Goal: Task Accomplishment & Management: Use online tool/utility

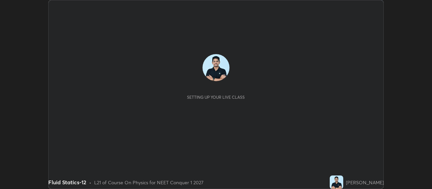
scroll to position [189, 431]
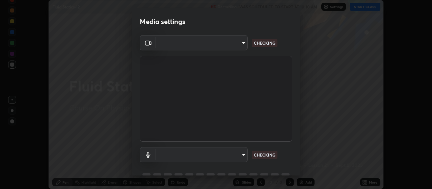
type input "3aa1f2dfd03d01f189a8a01f68d52051269995ca7ca0ffcaee6397e0c867a5cc"
type input "communications"
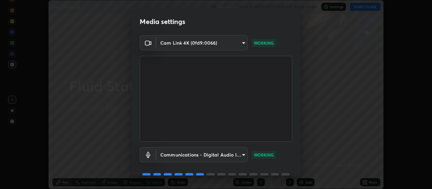
drag, startPoint x: 300, startPoint y: 114, endPoint x: 300, endPoint y: 144, distance: 30.4
click at [300, 144] on div "Media settings Cam Link 4K (0fd9:0066) 3aa1f2dfd03d01f189a8a01f68d52051269995ca…" at bounding box center [216, 94] width 432 height 189
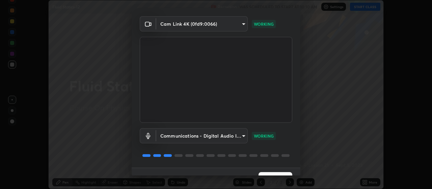
scroll to position [33, 0]
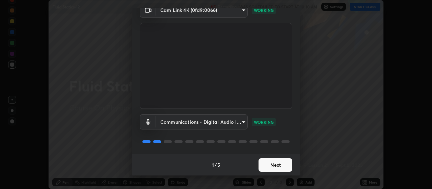
click at [282, 164] on button "Next" at bounding box center [275, 164] width 34 height 13
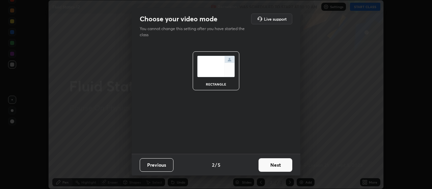
click at [281, 166] on button "Next" at bounding box center [275, 164] width 34 height 13
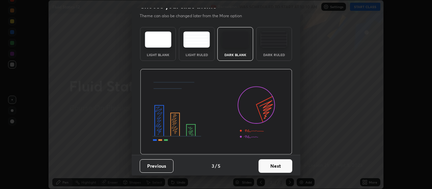
scroll to position [14, 0]
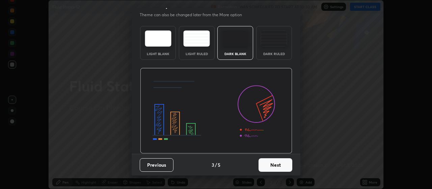
click at [279, 166] on button "Next" at bounding box center [275, 164] width 34 height 13
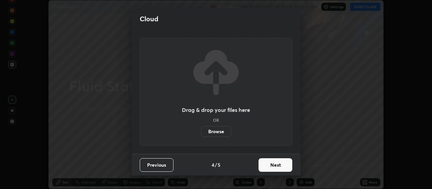
click at [299, 117] on div "Drag & drop your files here OR Browse" at bounding box center [216, 92] width 169 height 124
click at [283, 163] on button "Next" at bounding box center [275, 164] width 34 height 13
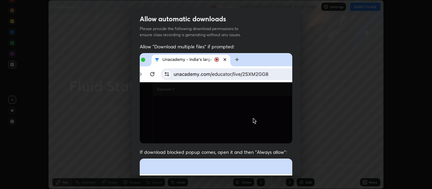
click at [293, 130] on div "Allow "Download multiple files" if prompted: If download blocked popup comes, o…" at bounding box center [216, 185] width 169 height 284
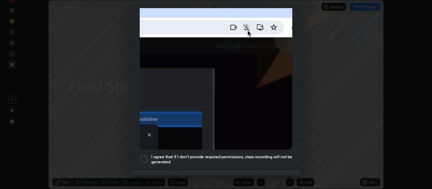
scroll to position [170, 0]
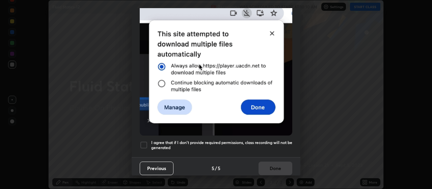
click at [145, 141] on div at bounding box center [144, 145] width 8 height 8
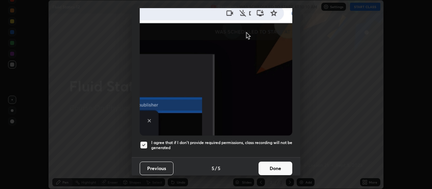
click at [158, 164] on button "Previous" at bounding box center [157, 167] width 34 height 13
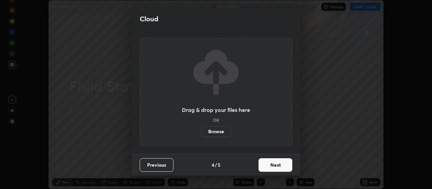
click at [218, 132] on label "Browse" at bounding box center [216, 131] width 30 height 11
click at [201, 132] on input "Browse" at bounding box center [201, 131] width 0 height 11
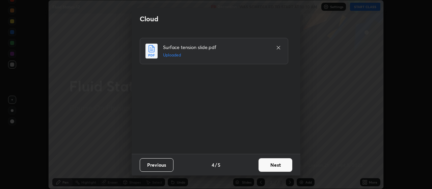
click at [280, 165] on button "Next" at bounding box center [275, 164] width 34 height 13
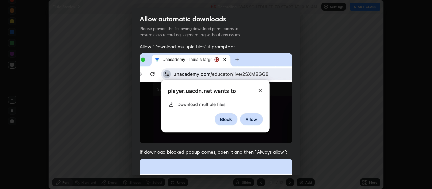
drag, startPoint x: 299, startPoint y: 77, endPoint x: 300, endPoint y: 102, distance: 25.0
click at [300, 102] on div "Allow automatic downloads Please provide the following download permissions to …" at bounding box center [216, 91] width 169 height 167
drag, startPoint x: 298, startPoint y: 89, endPoint x: 299, endPoint y: 112, distance: 23.6
click at [299, 112] on div "Allow automatic downloads Please provide the following download permissions to …" at bounding box center [216, 91] width 169 height 167
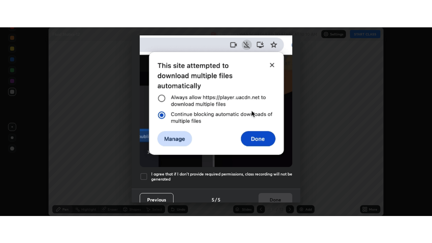
scroll to position [170, 0]
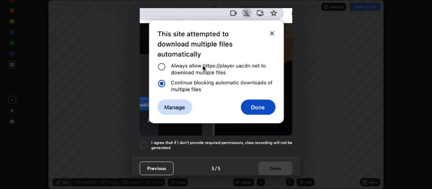
click at [143, 143] on div at bounding box center [144, 145] width 8 height 8
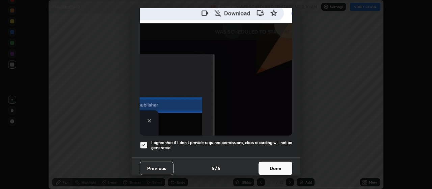
click at [277, 165] on button "Done" at bounding box center [275, 167] width 34 height 13
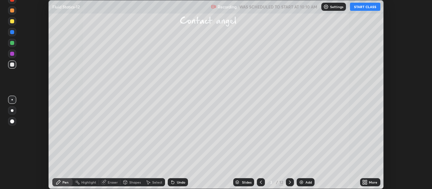
click at [367, 181] on icon at bounding box center [366, 181] width 2 height 2
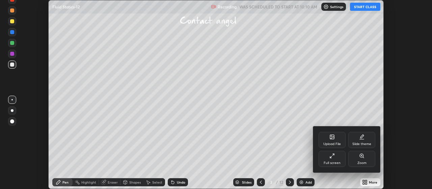
click at [333, 160] on div "Full screen" at bounding box center [331, 158] width 27 height 16
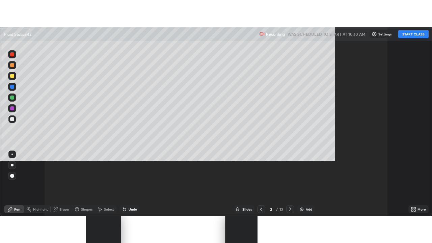
scroll to position [243, 432]
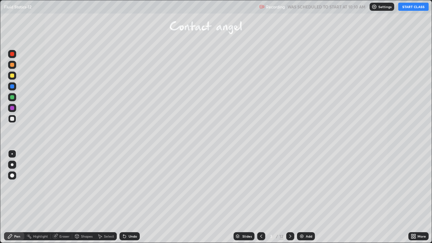
click at [410, 7] on button "START CLASS" at bounding box center [413, 7] width 30 height 8
click at [20, 188] on div "Pen" at bounding box center [17, 235] width 6 height 3
click at [12, 162] on div at bounding box center [12, 165] width 8 height 8
click at [10, 87] on div at bounding box center [12, 86] width 4 height 4
click at [13, 97] on div at bounding box center [12, 97] width 4 height 4
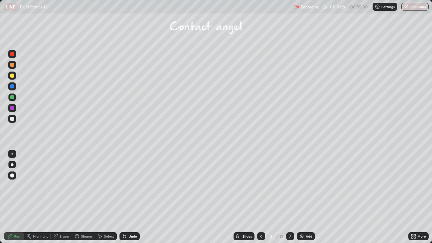
click at [13, 76] on div at bounding box center [12, 76] width 4 height 4
click at [88, 188] on div "Shapes" at bounding box center [83, 236] width 23 height 8
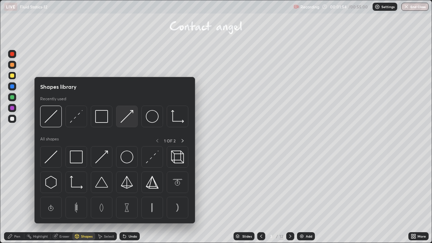
click at [127, 115] on img at bounding box center [126, 116] width 13 height 13
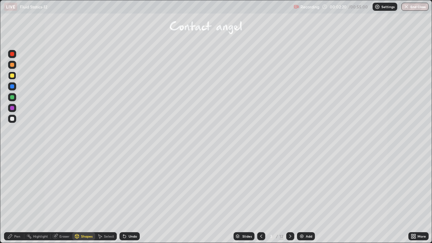
click at [19, 188] on div "Pen" at bounding box center [17, 235] width 6 height 3
click at [11, 85] on div at bounding box center [12, 86] width 4 height 4
click at [125, 188] on icon at bounding box center [124, 235] width 5 height 5
click at [124, 188] on div "Undo" at bounding box center [129, 236] width 20 height 8
click at [9, 119] on div at bounding box center [12, 119] width 8 height 8
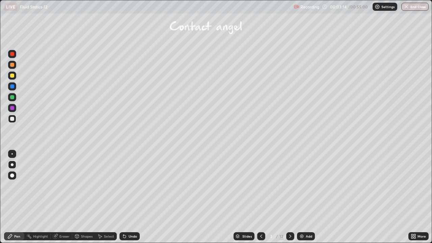
click at [86, 188] on div "Shapes" at bounding box center [86, 235] width 11 height 3
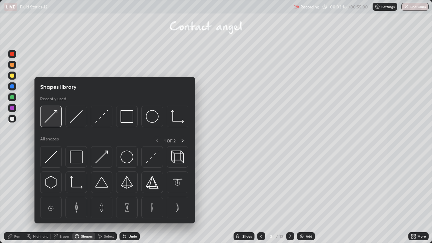
click at [51, 120] on img at bounding box center [51, 116] width 13 height 13
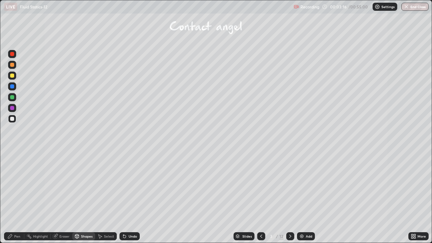
click at [12, 76] on div at bounding box center [12, 76] width 4 height 4
click at [132, 188] on div "Undo" at bounding box center [128, 235] width 23 height 13
click at [18, 188] on div "Pen" at bounding box center [17, 235] width 6 height 3
click at [16, 118] on div at bounding box center [12, 119] width 8 height 8
click at [120, 188] on div "Undo" at bounding box center [129, 236] width 20 height 8
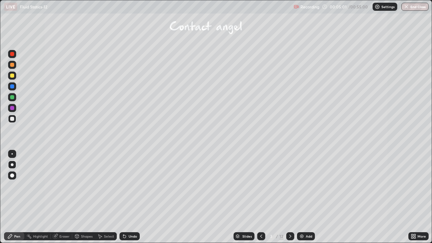
click at [134, 188] on div "Undo" at bounding box center [132, 235] width 8 height 3
click at [136, 188] on div "Undo" at bounding box center [129, 236] width 20 height 8
click at [276, 188] on div "/" at bounding box center [277, 236] width 2 height 4
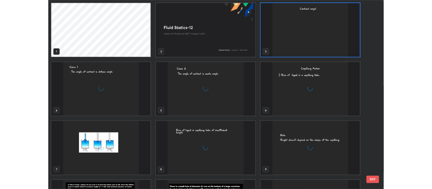
scroll to position [240, 428]
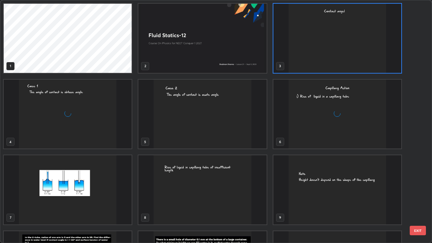
click at [294, 48] on img "grid" at bounding box center [337, 38] width 128 height 69
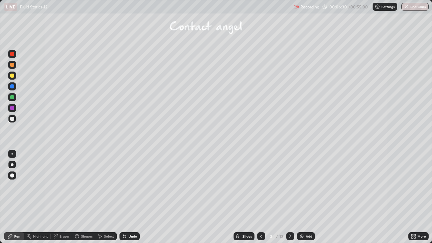
click at [297, 47] on img "grid" at bounding box center [337, 38] width 128 height 69
click at [287, 188] on icon at bounding box center [289, 235] width 5 height 5
click at [288, 188] on icon at bounding box center [289, 235] width 5 height 5
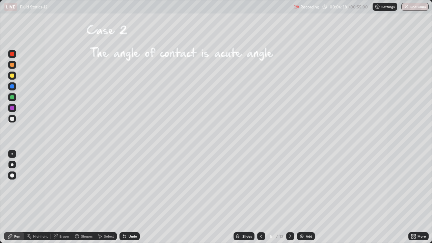
click at [289, 188] on icon at bounding box center [289, 235] width 5 height 5
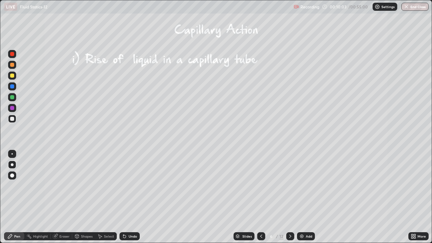
click at [13, 95] on div at bounding box center [12, 97] width 8 height 8
click at [129, 188] on div "Undo" at bounding box center [129, 236] width 20 height 8
click at [127, 188] on div "Undo" at bounding box center [129, 236] width 20 height 8
click at [126, 188] on icon at bounding box center [124, 235] width 5 height 5
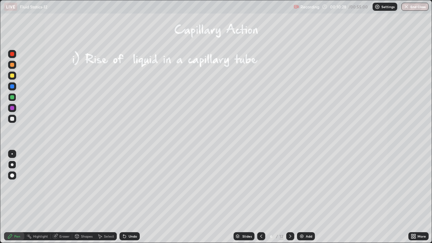
click at [127, 188] on div "Undo" at bounding box center [129, 236] width 20 height 8
click at [125, 188] on icon at bounding box center [124, 235] width 5 height 5
click at [124, 188] on icon at bounding box center [124, 236] width 3 height 3
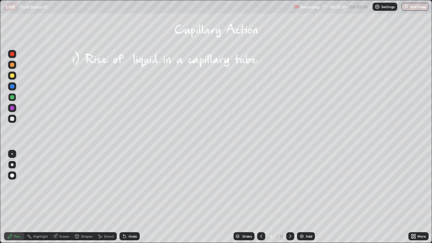
click at [124, 188] on icon at bounding box center [124, 236] width 3 height 3
click at [124, 188] on icon at bounding box center [124, 235] width 5 height 5
click at [125, 188] on icon at bounding box center [124, 235] width 5 height 5
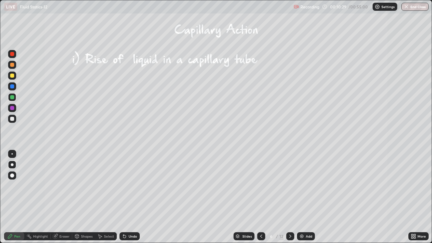
click at [125, 188] on icon at bounding box center [124, 235] width 5 height 5
click at [124, 188] on icon at bounding box center [124, 235] width 5 height 5
click at [125, 188] on icon at bounding box center [124, 235] width 5 height 5
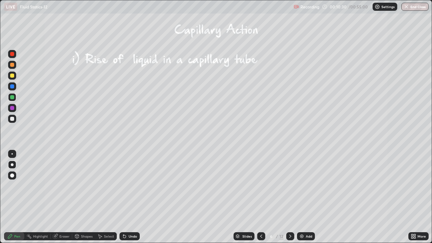
click at [125, 188] on icon at bounding box center [124, 235] width 5 height 5
click at [124, 188] on icon at bounding box center [124, 235] width 5 height 5
click at [125, 188] on icon at bounding box center [124, 235] width 5 height 5
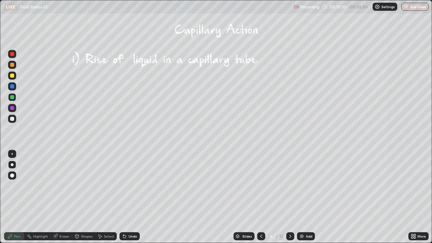
click at [125, 188] on icon at bounding box center [124, 235] width 5 height 5
click at [124, 188] on icon at bounding box center [124, 235] width 5 height 5
click at [125, 188] on icon at bounding box center [124, 235] width 5 height 5
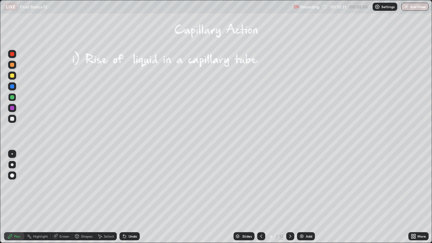
click at [126, 188] on div "Undo" at bounding box center [129, 236] width 20 height 8
click at [14, 188] on div "Pen" at bounding box center [14, 236] width 20 height 8
click at [13, 118] on div at bounding box center [12, 119] width 4 height 4
click at [129, 188] on div "Undo" at bounding box center [129, 236] width 20 height 8
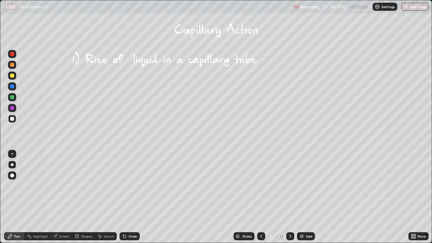
click at [127, 188] on div "Undo" at bounding box center [129, 236] width 20 height 8
click at [62, 188] on div "Eraser" at bounding box center [62, 236] width 22 height 8
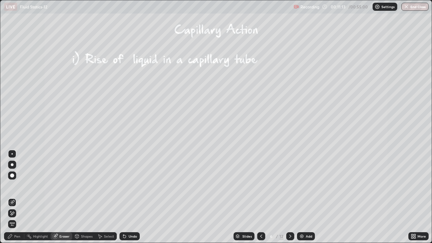
click at [15, 188] on icon at bounding box center [11, 213] width 5 height 6
click at [19, 188] on div "Pen" at bounding box center [14, 236] width 20 height 8
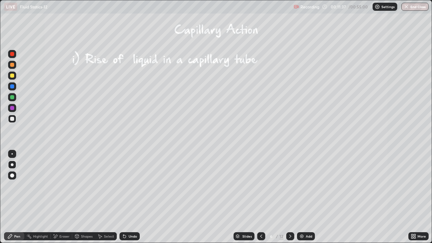
click at [60, 188] on div "Eraser" at bounding box center [64, 235] width 10 height 3
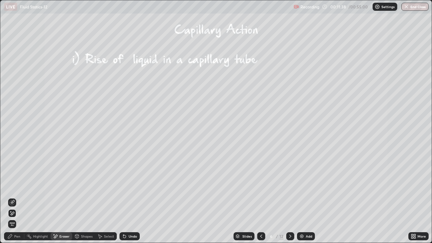
click at [8, 188] on div at bounding box center [12, 202] width 11 height 11
click at [12, 188] on div "Pen" at bounding box center [14, 235] width 20 height 13
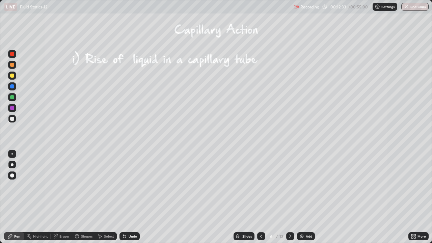
click at [10, 84] on div at bounding box center [12, 86] width 8 height 8
click at [60, 188] on div "Eraser" at bounding box center [62, 236] width 22 height 8
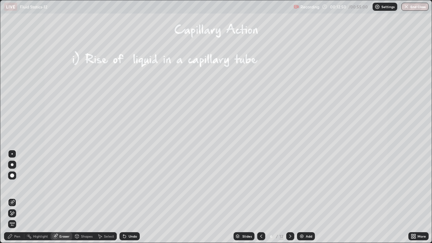
click at [12, 188] on icon at bounding box center [9, 235] width 5 height 5
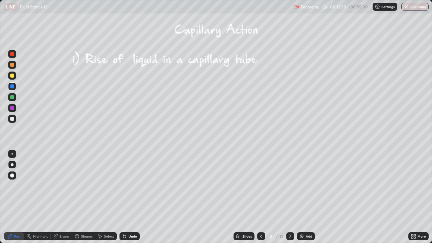
click at [10, 119] on div at bounding box center [12, 119] width 4 height 4
click at [342, 188] on div "LIVE Fluid Statics-12 Recording 00:14:48 / 00:55:00 Settings End Class Setting …" at bounding box center [216, 121] width 432 height 243
click at [351, 188] on div "LIVE Fluid Statics-12 Recording 00:14:50 / 00:55:00 Settings End Class Setting …" at bounding box center [216, 121] width 432 height 243
click at [85, 188] on div "Shapes" at bounding box center [86, 235] width 11 height 3
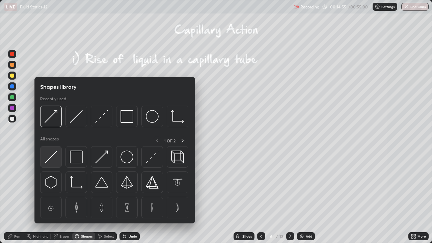
click at [54, 159] on img at bounding box center [51, 156] width 13 height 13
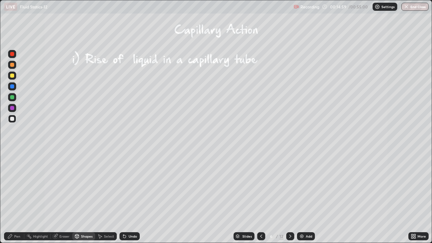
click at [20, 188] on div "Pen" at bounding box center [14, 235] width 20 height 13
click at [129, 188] on div "Undo" at bounding box center [132, 235] width 8 height 3
click at [307, 188] on div "Add" at bounding box center [309, 235] width 6 height 3
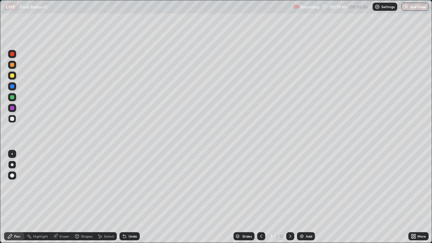
click at [12, 87] on div at bounding box center [12, 86] width 4 height 4
click at [9, 107] on div at bounding box center [12, 108] width 8 height 8
click at [85, 188] on div "Shapes" at bounding box center [86, 235] width 11 height 3
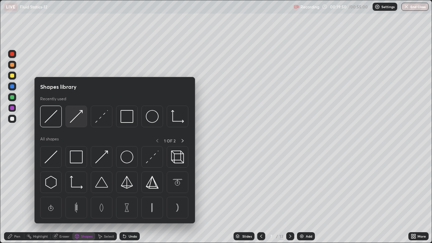
click at [75, 119] on img at bounding box center [76, 116] width 13 height 13
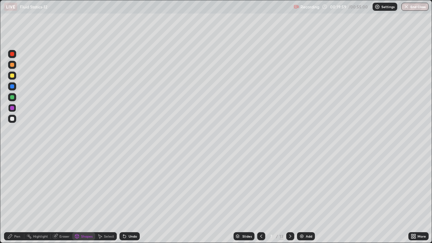
click at [13, 188] on div "Pen" at bounding box center [14, 236] width 20 height 8
click at [12, 118] on div at bounding box center [12, 119] width 4 height 4
click at [129, 188] on div "Undo" at bounding box center [132, 235] width 8 height 3
click at [260, 188] on icon at bounding box center [260, 235] width 5 height 5
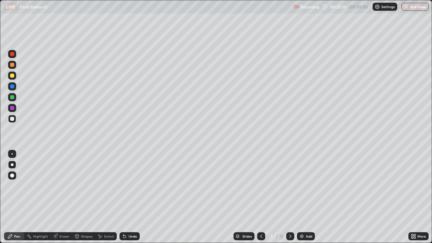
click at [260, 188] on icon at bounding box center [260, 235] width 5 height 5
click at [257, 188] on div "Slides 4 / 13 Add" at bounding box center [274, 235] width 268 height 13
click at [258, 188] on icon at bounding box center [260, 235] width 5 height 5
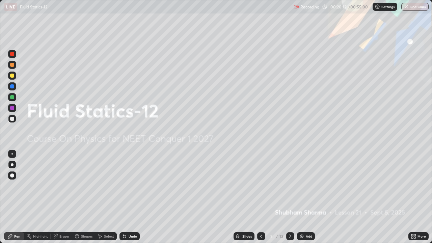
click at [289, 188] on icon at bounding box center [289, 235] width 5 height 5
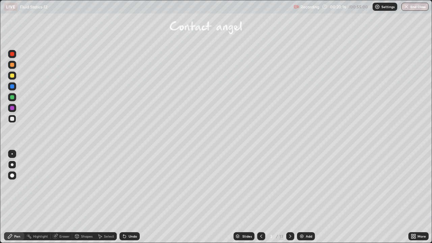
click at [287, 188] on div at bounding box center [290, 236] width 8 height 8
click at [288, 188] on icon at bounding box center [289, 235] width 5 height 5
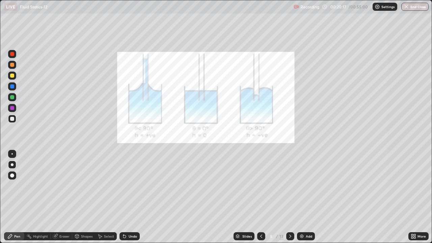
click at [256, 188] on div "Slides 8 / 13 Add" at bounding box center [274, 235] width 268 height 13
click at [259, 188] on icon at bounding box center [260, 235] width 5 height 5
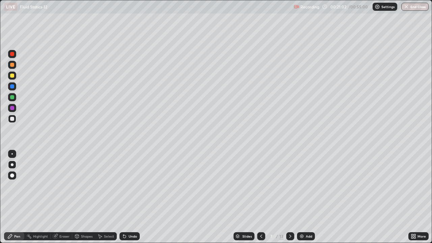
click at [134, 188] on div "Undo" at bounding box center [129, 236] width 20 height 8
click at [133, 188] on div "Undo" at bounding box center [132, 235] width 8 height 3
click at [134, 188] on div "Undo" at bounding box center [128, 235] width 23 height 13
click at [58, 188] on div "Eraser" at bounding box center [62, 236] width 22 height 8
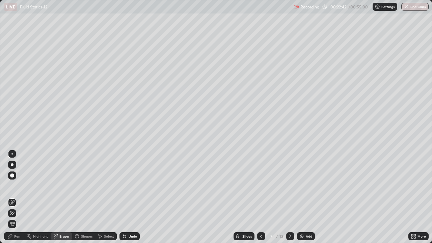
click at [11, 176] on div at bounding box center [12, 175] width 4 height 4
click at [13, 188] on icon at bounding box center [13, 212] width 4 height 3
click at [10, 188] on icon at bounding box center [10, 236] width 4 height 4
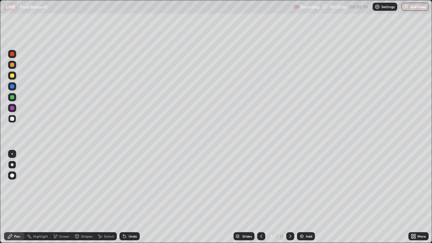
click at [301, 188] on div "Add" at bounding box center [306, 236] width 18 height 8
click at [13, 116] on div at bounding box center [12, 119] width 8 height 8
click at [12, 110] on div at bounding box center [12, 108] width 8 height 8
click at [84, 188] on div "Shapes" at bounding box center [86, 235] width 11 height 3
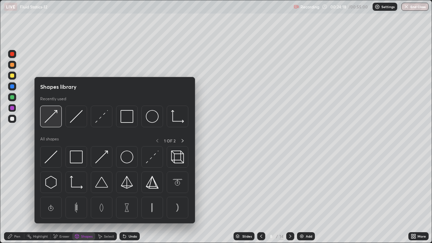
click at [49, 123] on img at bounding box center [51, 116] width 13 height 13
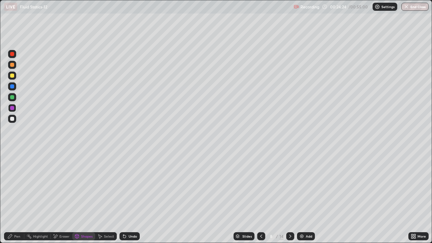
click at [16, 188] on div "Pen" at bounding box center [14, 236] width 20 height 8
click at [13, 120] on div at bounding box center [12, 119] width 4 height 4
click at [131, 188] on div "Undo" at bounding box center [132, 235] width 8 height 3
click at [132, 188] on div "Undo" at bounding box center [128, 235] width 23 height 13
click at [133, 188] on div "Undo" at bounding box center [129, 236] width 20 height 8
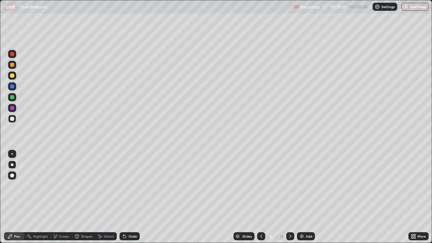
click at [62, 188] on div "Eraser" at bounding box center [64, 235] width 10 height 3
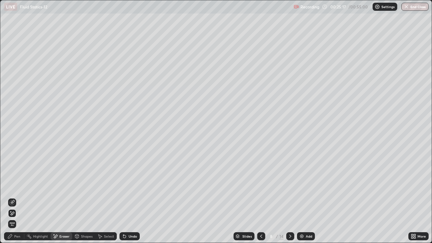
click at [14, 188] on div "Pen" at bounding box center [17, 235] width 6 height 3
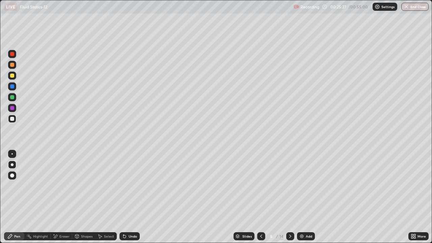
click at [234, 188] on div "LIVE Fluid Statics-12 Recording 00:25:27 / 00:55:00 Settings End Class Setting …" at bounding box center [216, 121] width 432 height 243
click at [259, 188] on icon at bounding box center [260, 235] width 5 height 5
click at [287, 188] on icon at bounding box center [289, 235] width 5 height 5
click at [192, 188] on div "LIVE Fluid Statics-12 Recording 00:26:13 / 00:55:00 Settings End Class Setting …" at bounding box center [216, 121] width 432 height 243
click at [260, 188] on div at bounding box center [261, 236] width 8 height 8
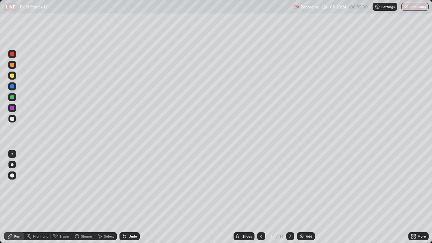
click at [290, 188] on icon at bounding box center [289, 235] width 5 height 5
click at [305, 188] on div "Add" at bounding box center [306, 236] width 18 height 8
click at [290, 188] on div at bounding box center [290, 236] width 8 height 8
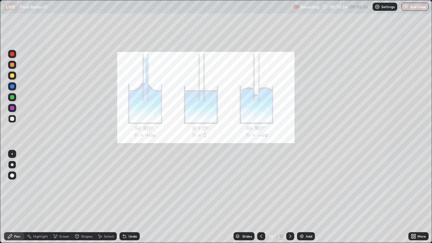
click at [292, 188] on div at bounding box center [290, 236] width 8 height 8
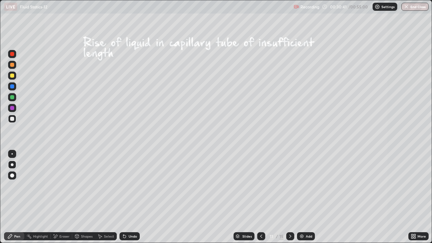
click at [260, 188] on icon at bounding box center [260, 235] width 5 height 5
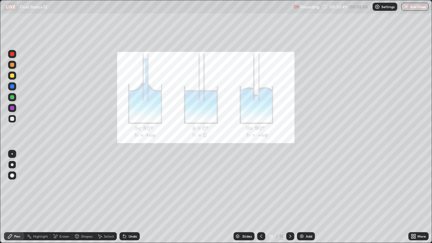
click at [261, 188] on icon at bounding box center [260, 235] width 5 height 5
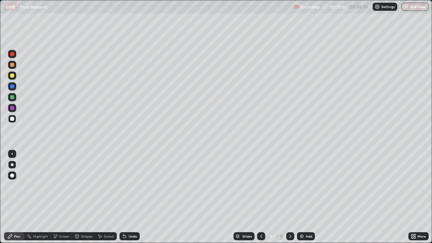
click at [259, 188] on div at bounding box center [261, 235] width 8 height 13
click at [262, 188] on icon at bounding box center [260, 235] width 5 height 5
click at [290, 188] on icon at bounding box center [289, 235] width 5 height 5
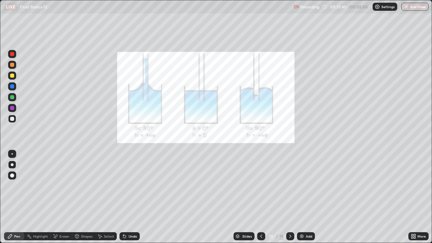
click at [289, 188] on icon at bounding box center [289, 235] width 5 height 5
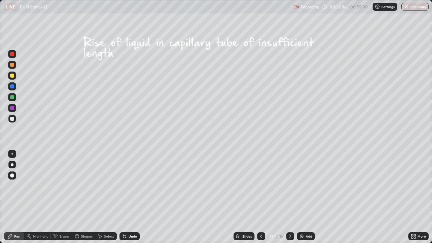
click at [127, 188] on div "Undo" at bounding box center [128, 235] width 23 height 13
click at [131, 188] on div "Undo" at bounding box center [129, 236] width 20 height 8
click at [130, 188] on div "Undo" at bounding box center [128, 235] width 23 height 13
click at [130, 188] on div "Undo" at bounding box center [132, 235] width 8 height 3
click at [134, 188] on div "Undo" at bounding box center [132, 235] width 8 height 3
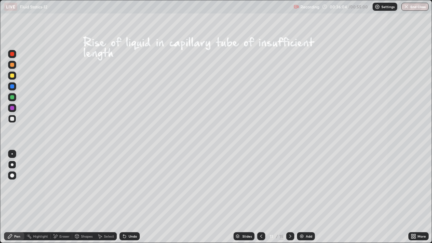
click at [138, 188] on div "Undo" at bounding box center [129, 236] width 20 height 8
click at [132, 188] on div "Undo" at bounding box center [129, 236] width 20 height 8
click at [290, 188] on div at bounding box center [290, 235] width 8 height 13
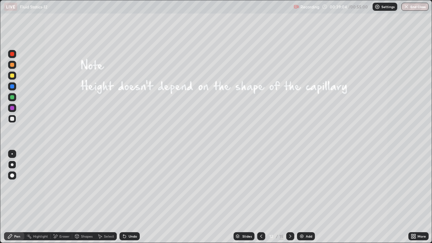
click at [135, 188] on div "Undo" at bounding box center [128, 235] width 23 height 13
click at [292, 188] on icon at bounding box center [289, 235] width 5 height 5
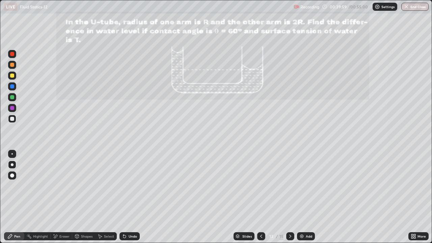
click at [261, 188] on icon at bounding box center [260, 235] width 5 height 5
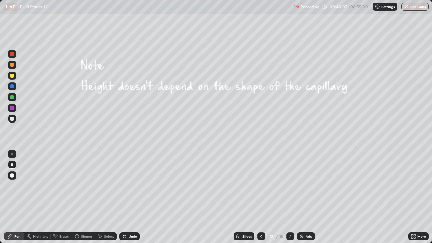
click at [127, 188] on div "Undo" at bounding box center [129, 236] width 20 height 8
click at [132, 188] on div "Undo" at bounding box center [129, 236] width 20 height 8
click at [288, 188] on icon at bounding box center [289, 235] width 5 height 5
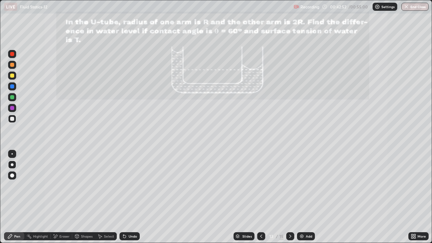
click at [64, 188] on div "Eraser" at bounding box center [64, 235] width 10 height 3
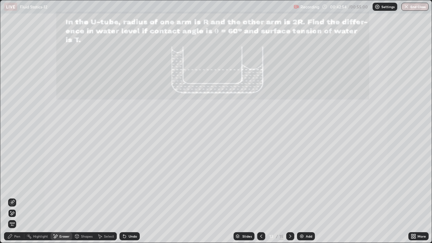
click at [18, 188] on div "Pen" at bounding box center [17, 235] width 6 height 3
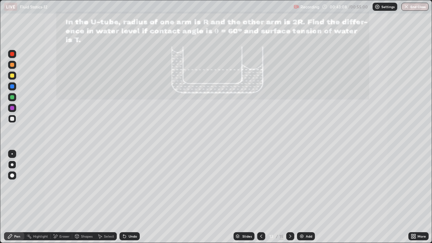
click at [60, 188] on div "Eraser" at bounding box center [62, 236] width 22 height 8
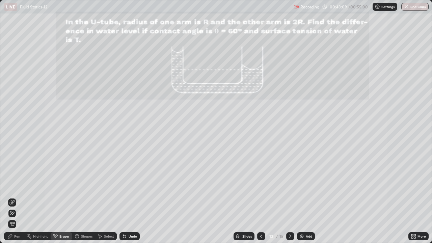
click at [13, 188] on div "Pen" at bounding box center [14, 236] width 20 height 8
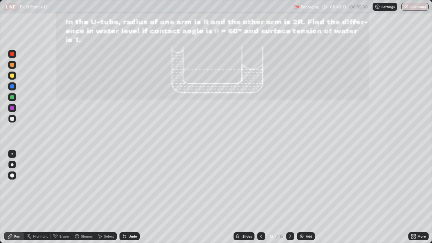
click at [132, 188] on div "Undo" at bounding box center [132, 235] width 8 height 3
click at [61, 188] on div "Eraser" at bounding box center [64, 235] width 10 height 3
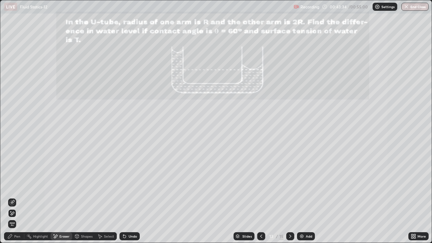
click at [11, 188] on div "Pen" at bounding box center [14, 235] width 20 height 13
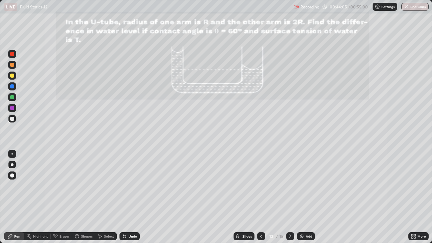
click at [60, 188] on div "Eraser" at bounding box center [64, 235] width 10 height 3
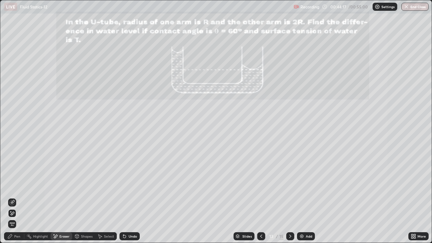
click at [11, 188] on div "Pen" at bounding box center [14, 235] width 20 height 13
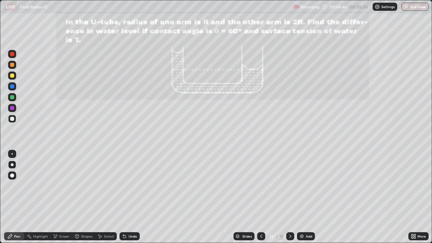
click at [288, 188] on icon at bounding box center [289, 235] width 5 height 5
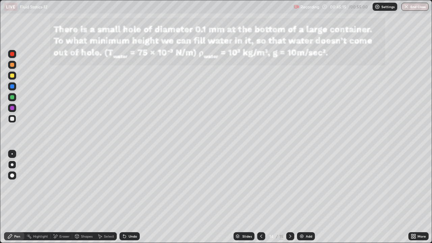
click at [260, 188] on div at bounding box center [261, 236] width 8 height 8
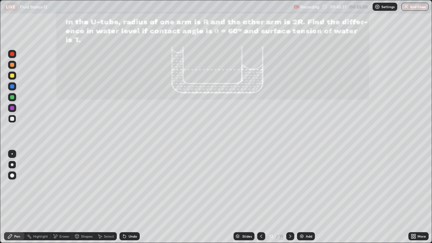
click at [290, 188] on icon at bounding box center [289, 235] width 5 height 5
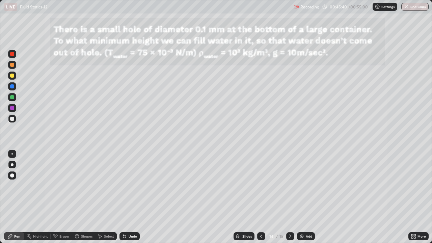
click at [260, 188] on icon at bounding box center [260, 235] width 5 height 5
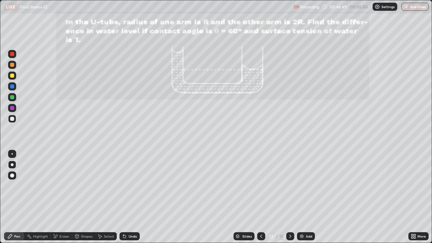
click at [289, 188] on icon at bounding box center [289, 235] width 5 height 5
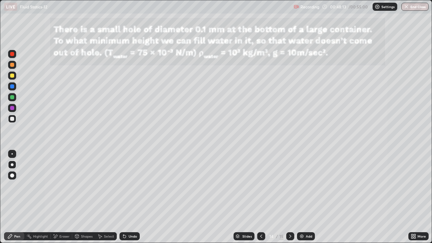
click at [422, 188] on div "More" at bounding box center [421, 235] width 8 height 3
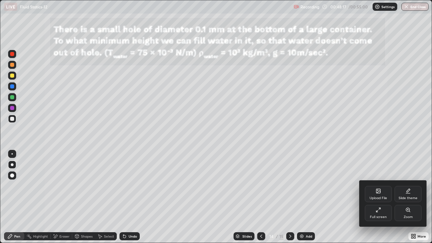
click at [405, 188] on div "Zoom" at bounding box center [407, 213] width 27 height 16
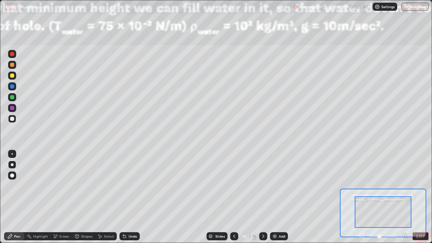
drag, startPoint x: 383, startPoint y: 210, endPoint x: 376, endPoint y: 200, distance: 13.1
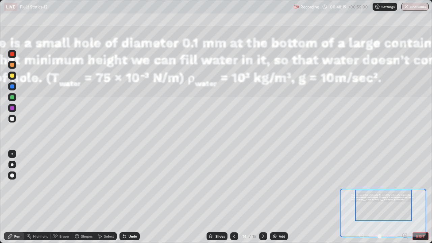
click at [381, 188] on div at bounding box center [383, 205] width 57 height 31
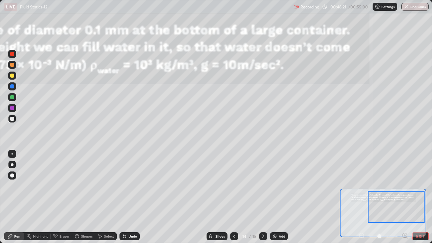
drag, startPoint x: 377, startPoint y: 204, endPoint x: 392, endPoint y: 205, distance: 14.9
click at [392, 188] on div at bounding box center [396, 206] width 57 height 31
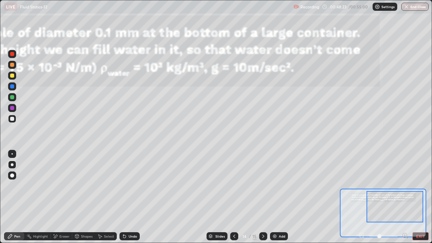
click at [419, 188] on button "EXIT" at bounding box center [420, 236] width 16 height 8
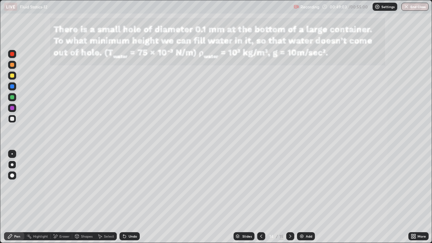
click at [123, 188] on div "Undo" at bounding box center [128, 235] width 23 height 13
click at [125, 188] on div "Undo" at bounding box center [128, 235] width 23 height 13
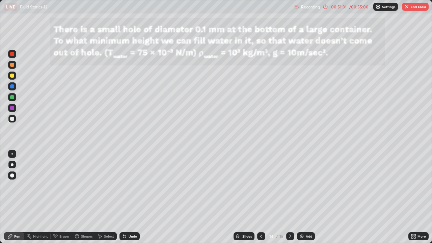
click at [61, 188] on div "Eraser" at bounding box center [64, 235] width 10 height 3
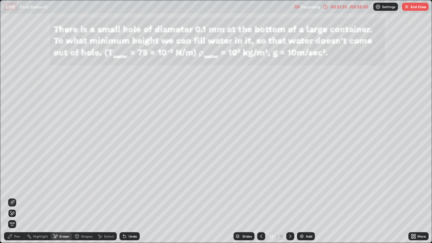
click at [19, 188] on div "Pen" at bounding box center [17, 235] width 6 height 3
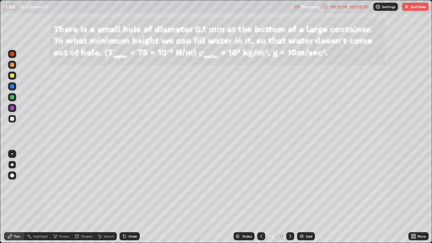
click at [341, 188] on div "LIVE Fluid Statics-12 Recording 00:51:38 / 00:55:00 Settings End Class Setting …" at bounding box center [216, 121] width 432 height 243
click at [420, 3] on button "End Class" at bounding box center [415, 7] width 27 height 8
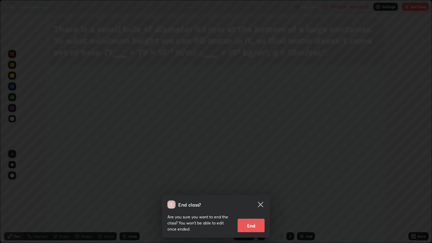
click at [249, 188] on button "End" at bounding box center [250, 225] width 27 height 13
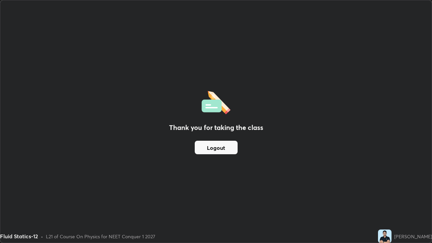
click at [359, 161] on div "Thank you for taking the class Logout" at bounding box center [215, 121] width 431 height 242
click at [230, 147] on button "Logout" at bounding box center [216, 147] width 43 height 13
click at [343, 173] on div "Thank you for taking the class Logout" at bounding box center [215, 121] width 431 height 242
click at [328, 154] on div "Thank you for taking the class Logout" at bounding box center [215, 121] width 431 height 242
click at [278, 188] on div "Thank you for taking the class Logout" at bounding box center [215, 121] width 431 height 242
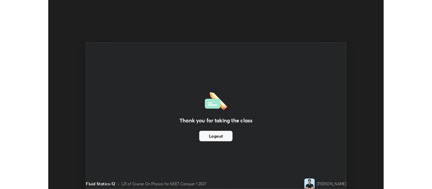
scroll to position [33534, 33291]
